Goal: Information Seeking & Learning: Learn about a topic

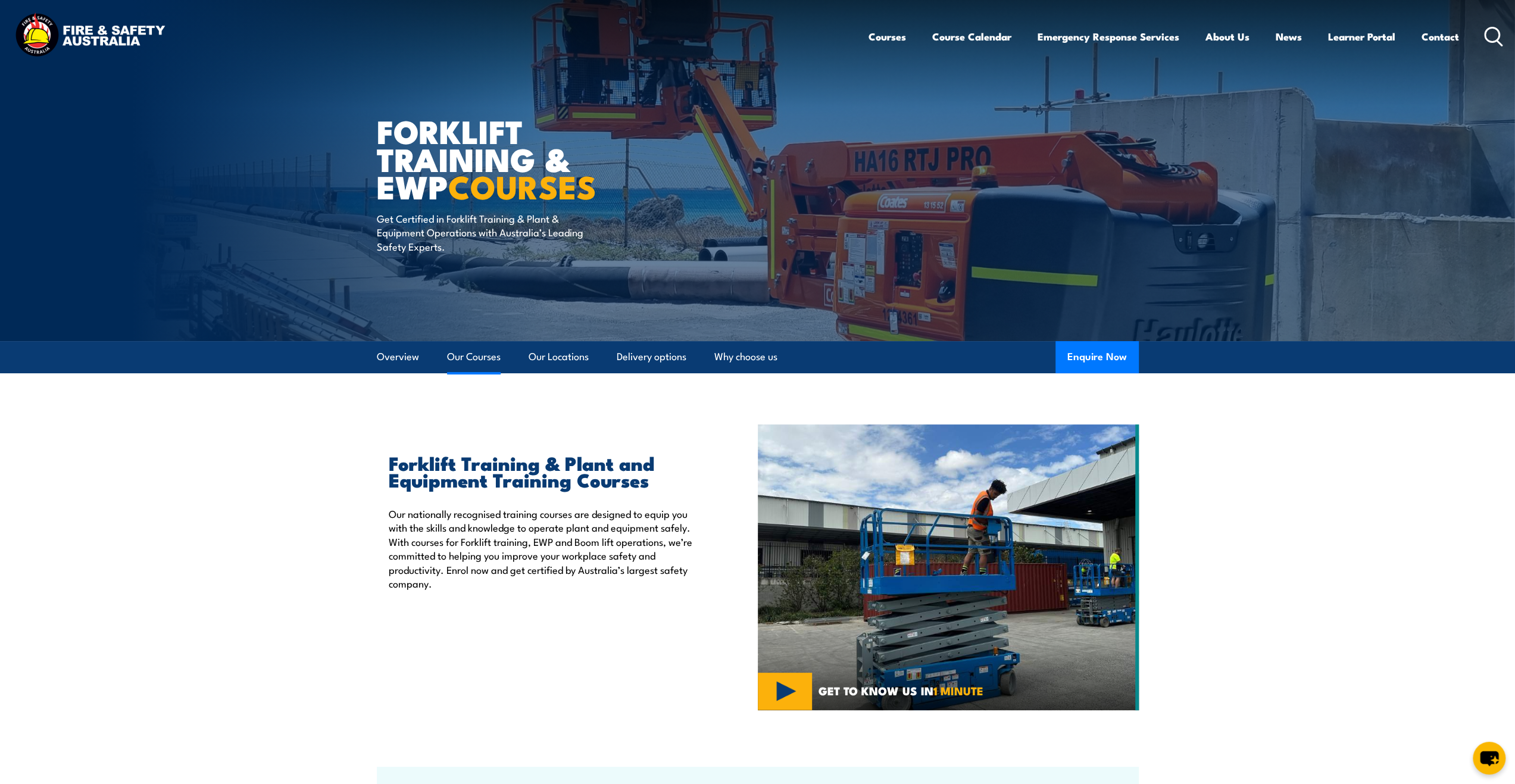
click at [481, 364] on link "Our Courses" at bounding box center [474, 356] width 54 height 32
click at [550, 353] on link "Our Locations" at bounding box center [558, 356] width 60 height 32
click at [479, 361] on link "Our Courses" at bounding box center [474, 356] width 54 height 32
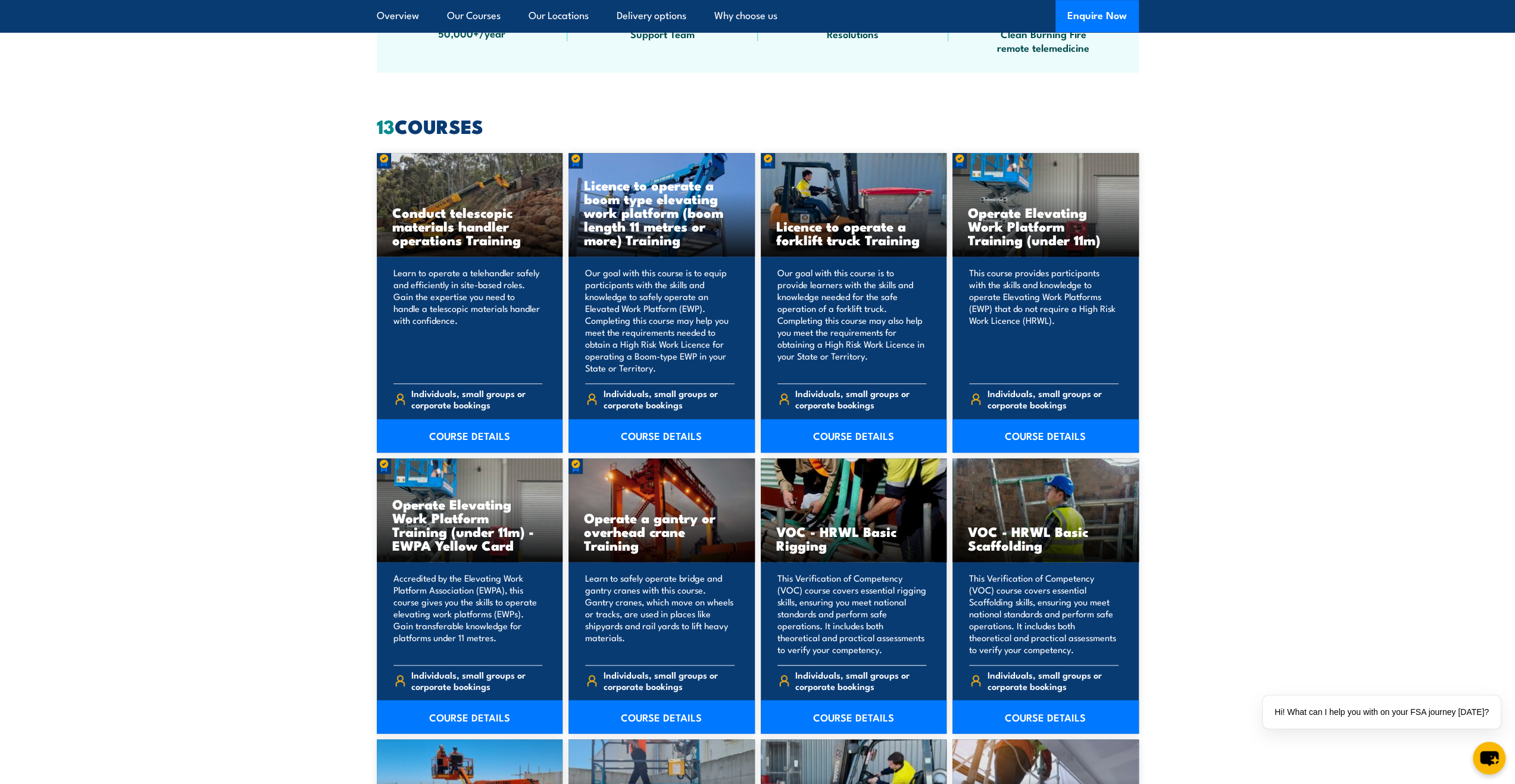
scroll to position [783, 0]
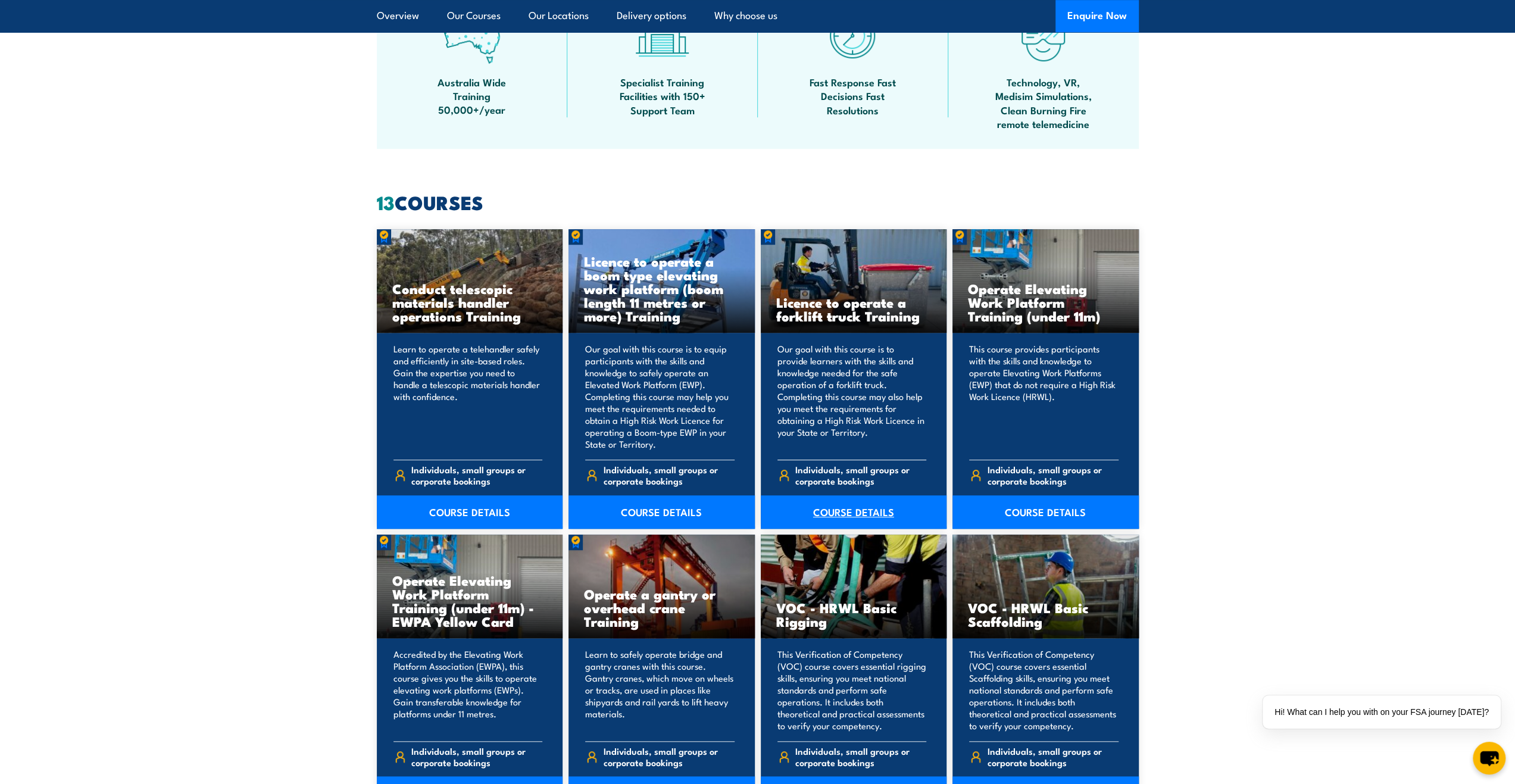
click at [847, 512] on link "COURSE DETAILS" at bounding box center [854, 512] width 186 height 34
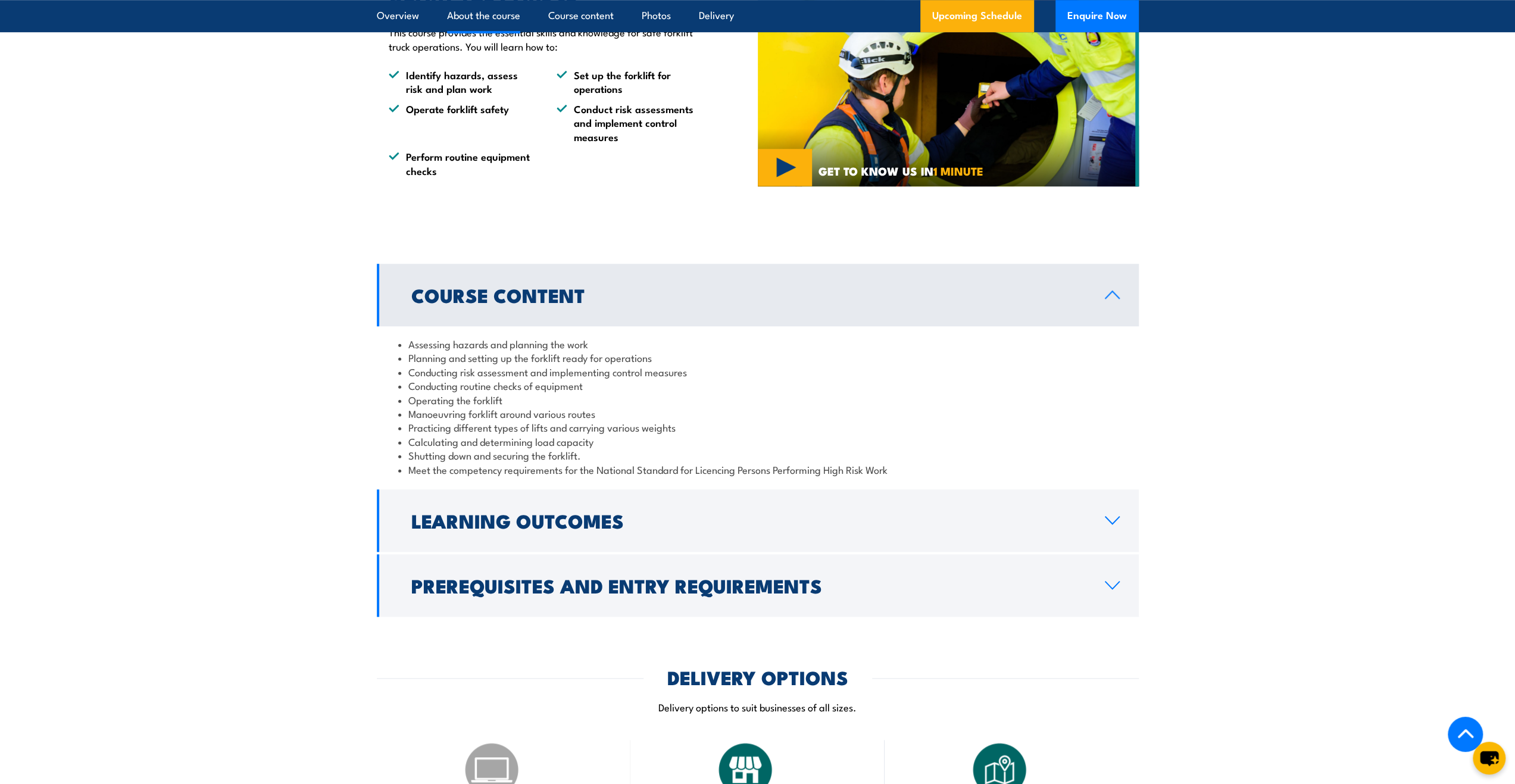
scroll to position [893, 0]
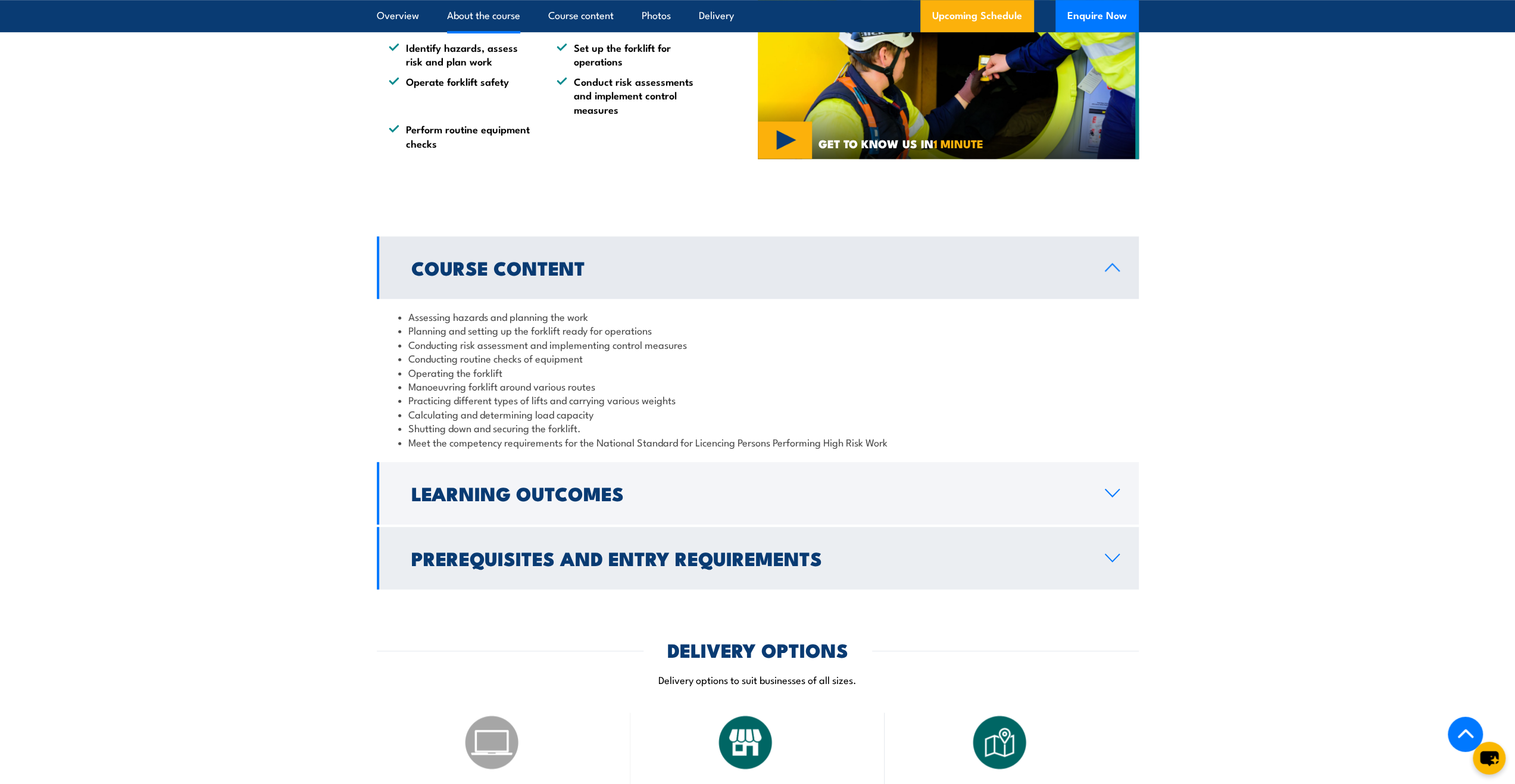
click at [1059, 542] on link "Prerequisites and Entry Requirements" at bounding box center [757, 558] width 762 height 63
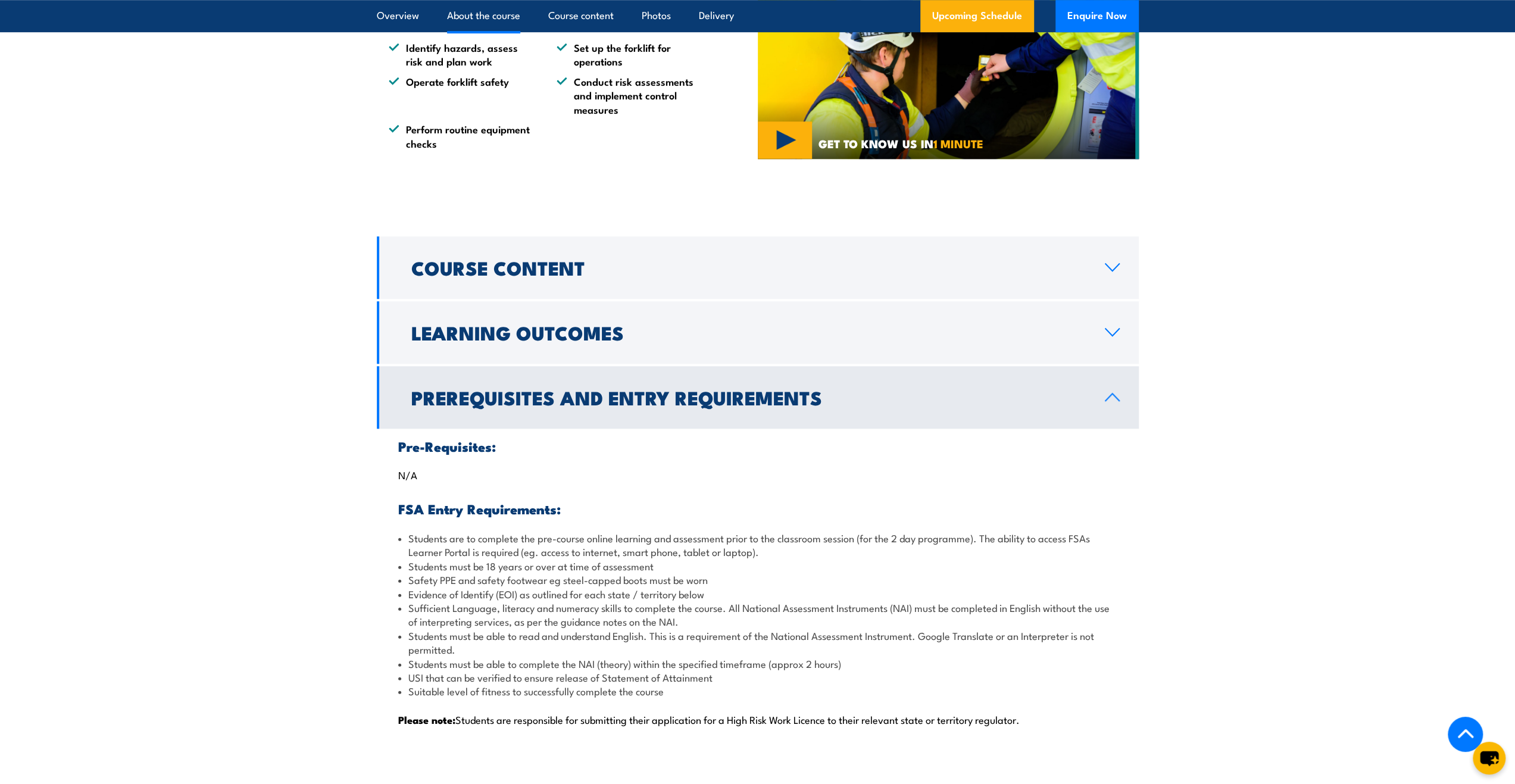
click at [1055, 418] on link "Prerequisites and Entry Requirements" at bounding box center [757, 397] width 762 height 63
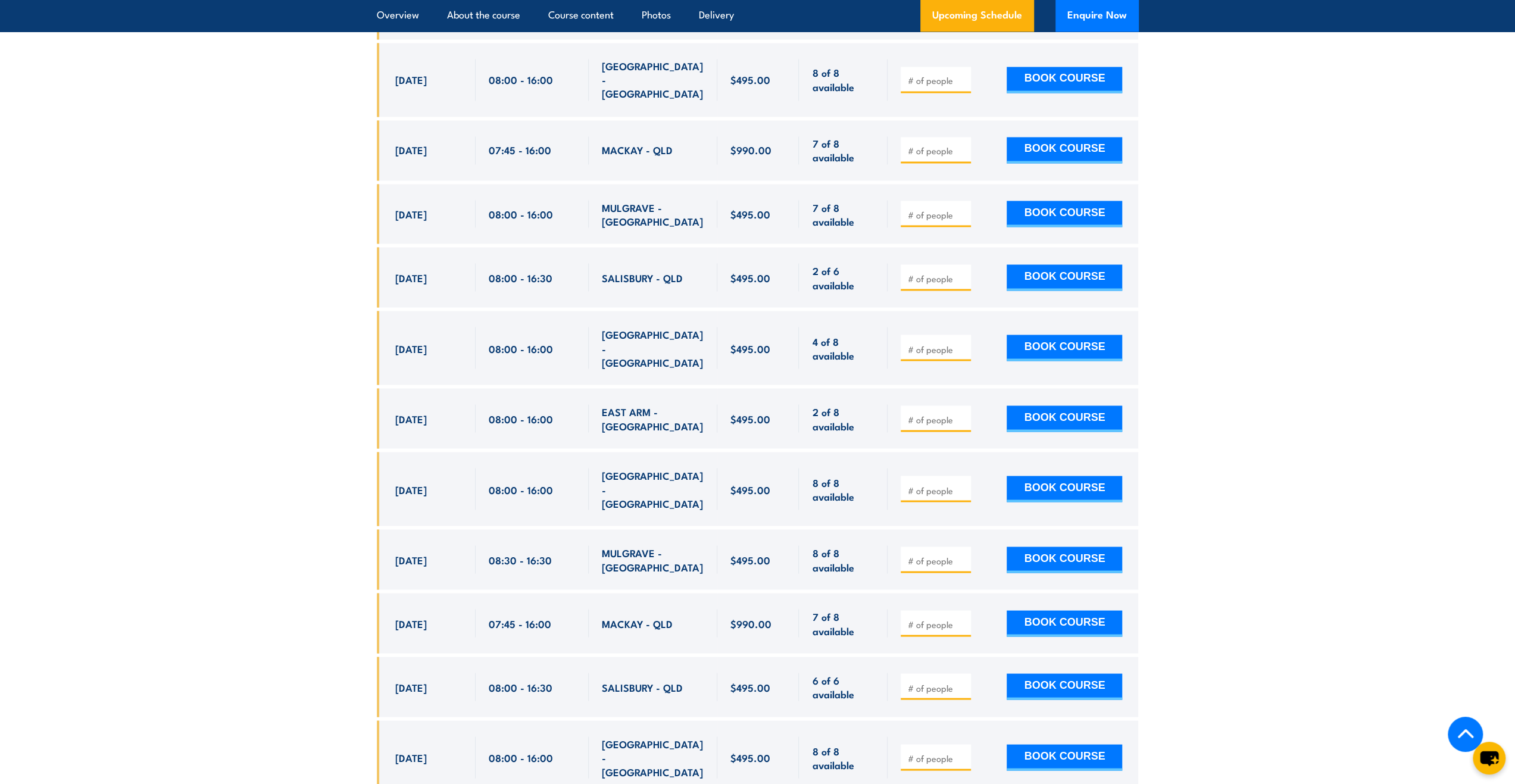
scroll to position [2084, 0]
